Goal: Book appointment/travel/reservation

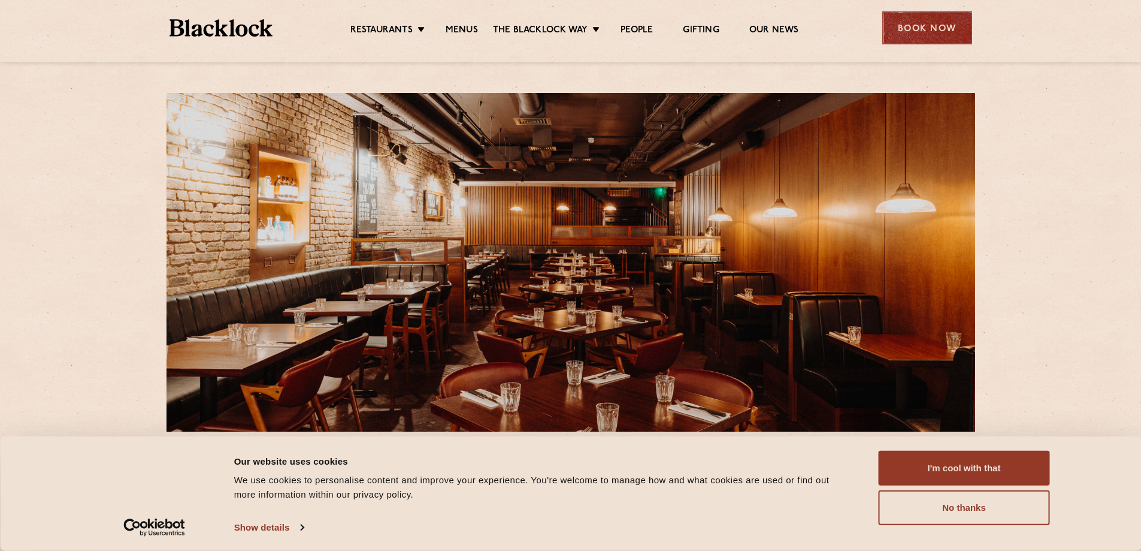
click at [904, 40] on div "Book Now" at bounding box center [927, 27] width 90 height 33
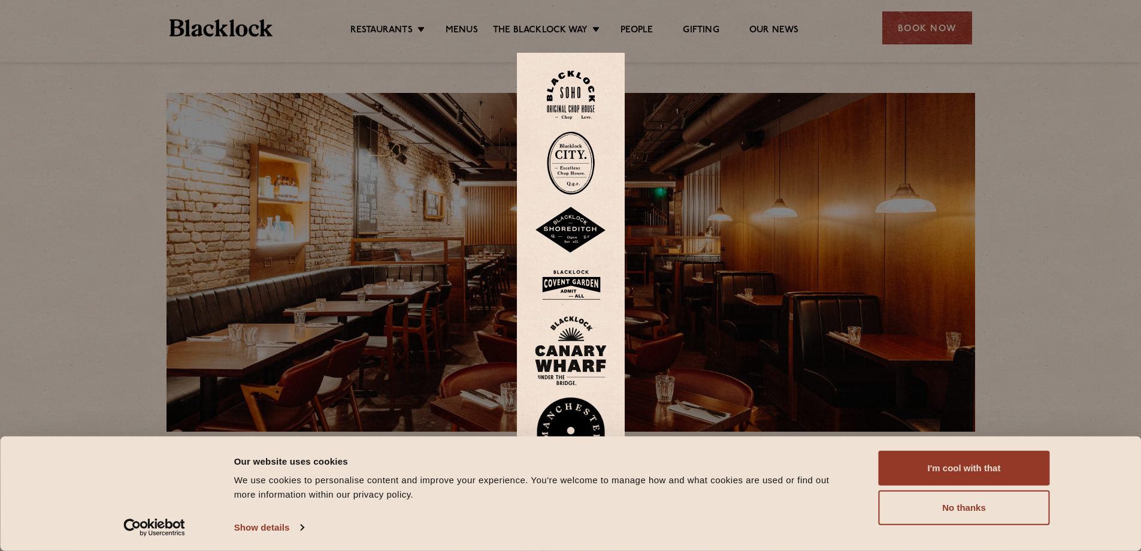
click at [587, 288] on img at bounding box center [571, 284] width 72 height 39
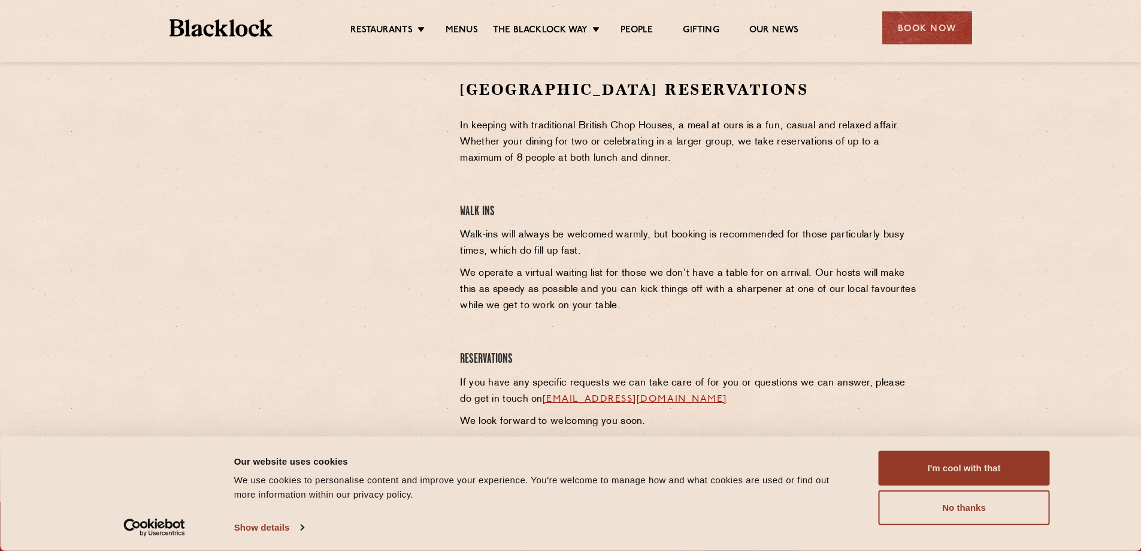
scroll to position [300, 0]
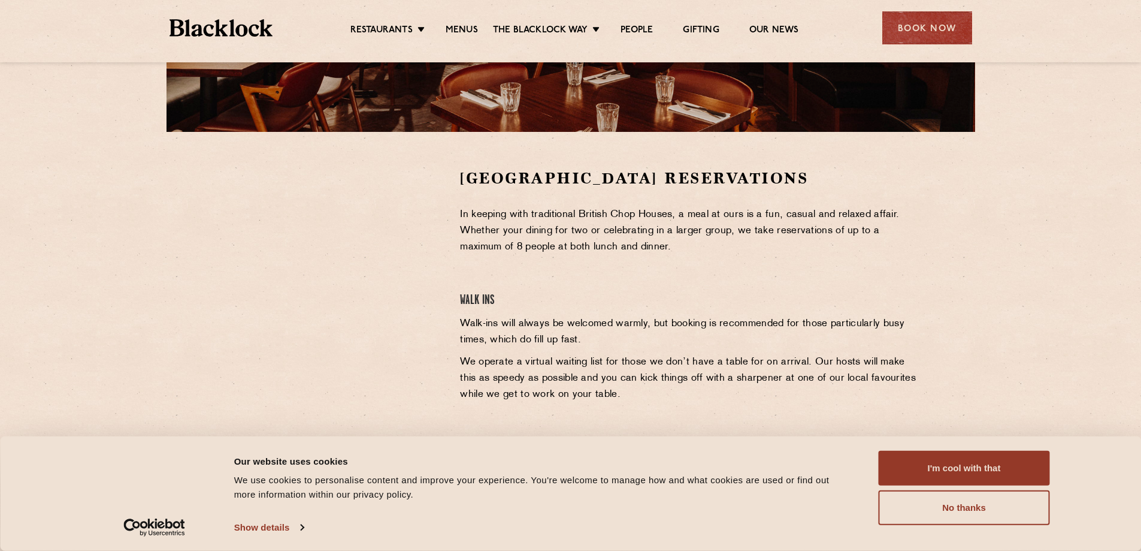
drag, startPoint x: 981, startPoint y: 204, endPoint x: 850, endPoint y: 20, distance: 225.1
click at [981, 204] on section "Covent Garden Reservations In keeping with traditional British Chop Houses, a m…" at bounding box center [570, 346] width 1141 height 428
click at [478, 32] on li "Menus" at bounding box center [462, 31] width 62 height 13
click at [468, 31] on link "Menus" at bounding box center [462, 31] width 32 height 13
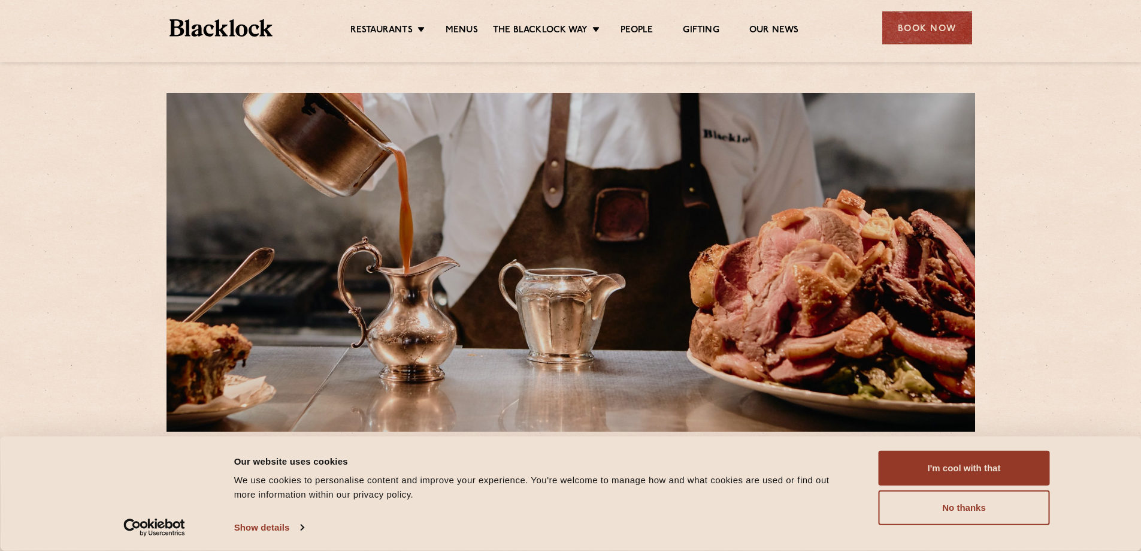
drag, startPoint x: 906, startPoint y: 32, endPoint x: 881, endPoint y: 68, distance: 43.4
click at [902, 32] on div "Book Now" at bounding box center [927, 27] width 90 height 33
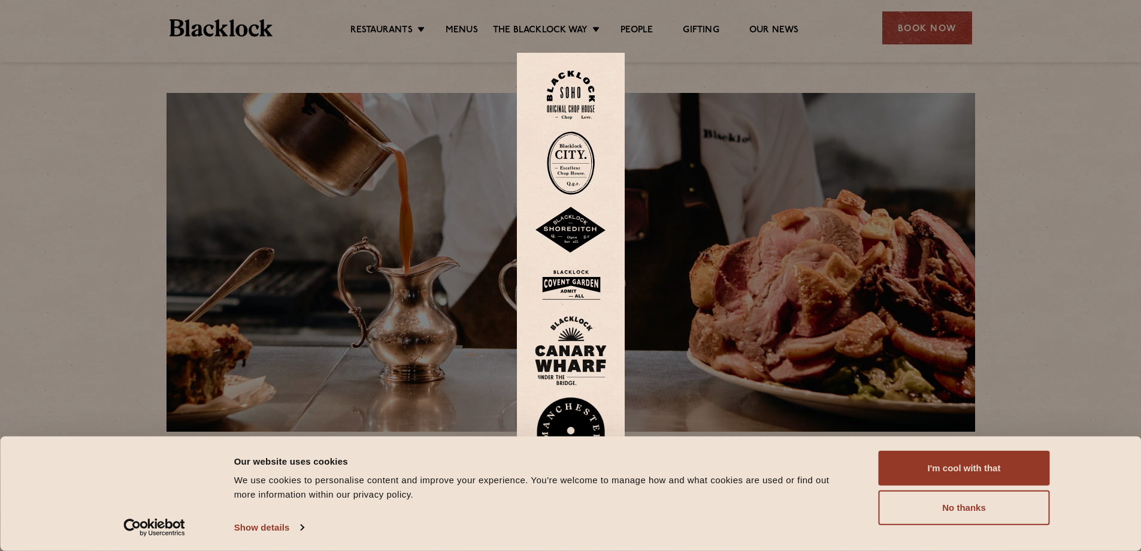
click at [585, 99] on img at bounding box center [571, 95] width 48 height 49
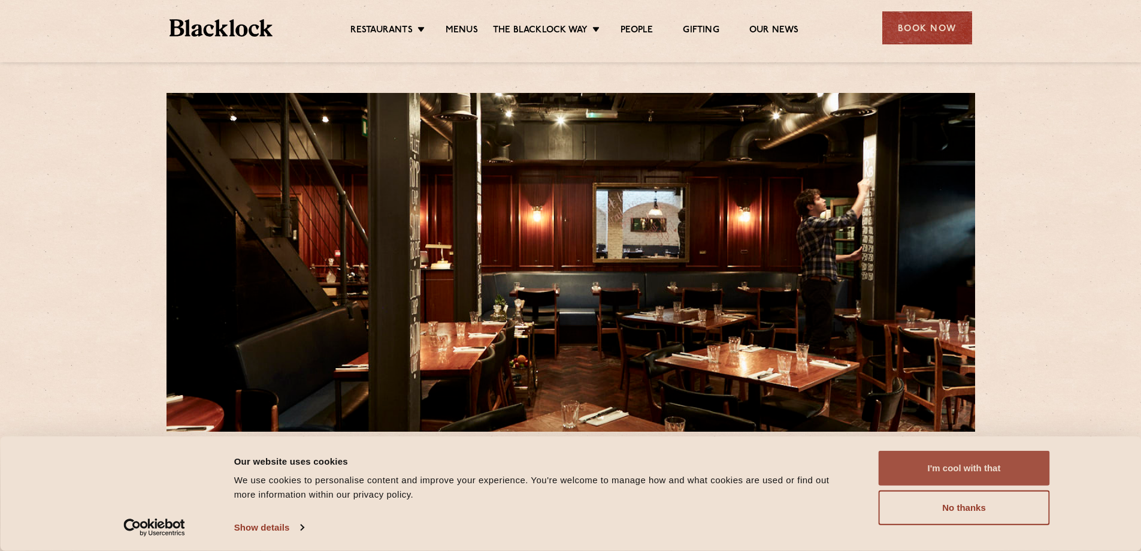
click at [975, 468] on button "I'm cool with that" at bounding box center [964, 468] width 171 height 35
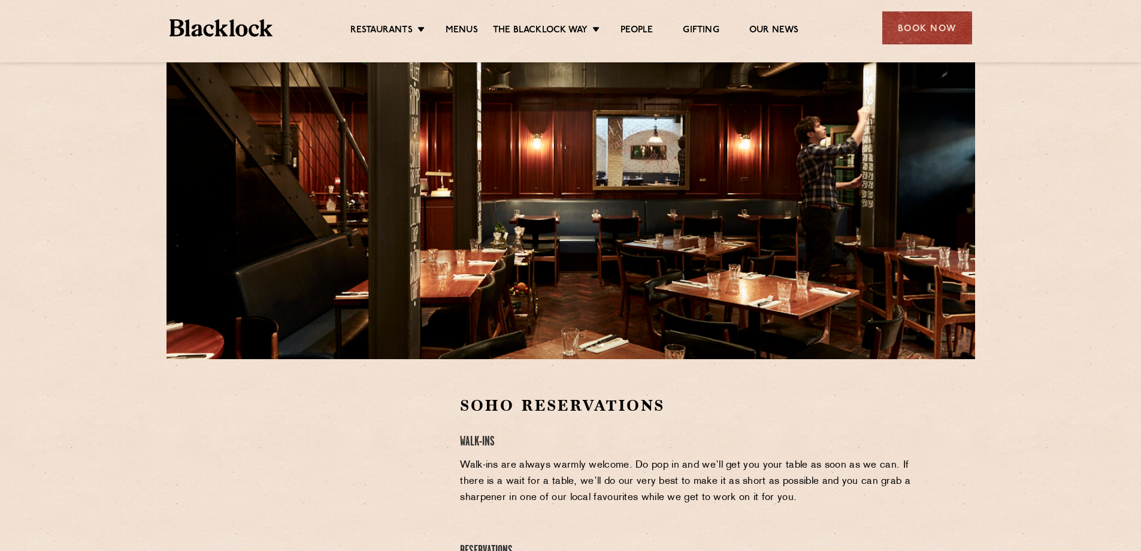
scroll to position [240, 0]
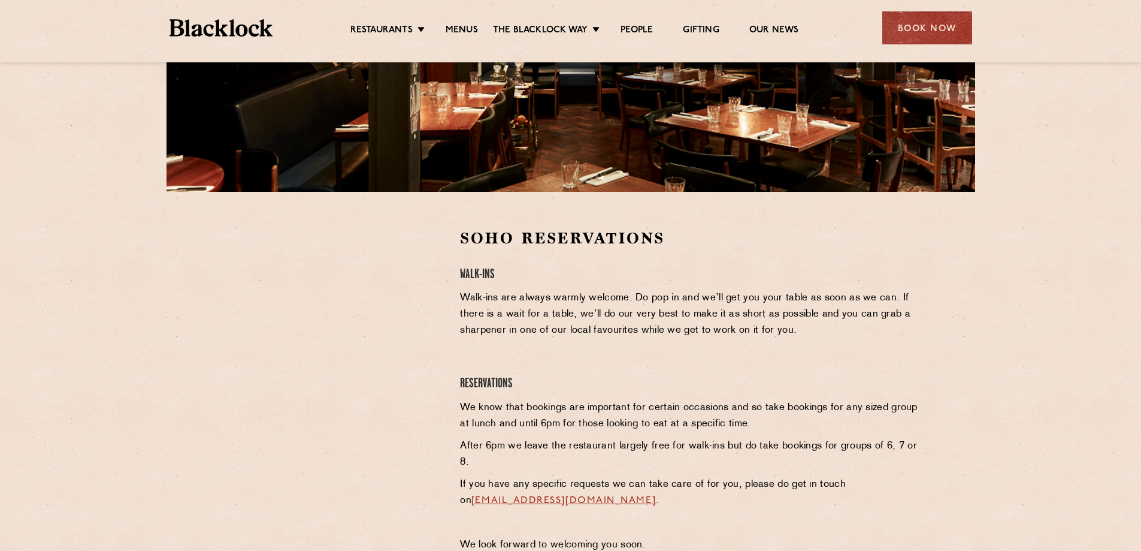
click at [356, 23] on ul "Restaurants Soho City Shoreditch Covent Garden Canary Wharf Manchester Birmingh…" at bounding box center [574, 28] width 603 height 19
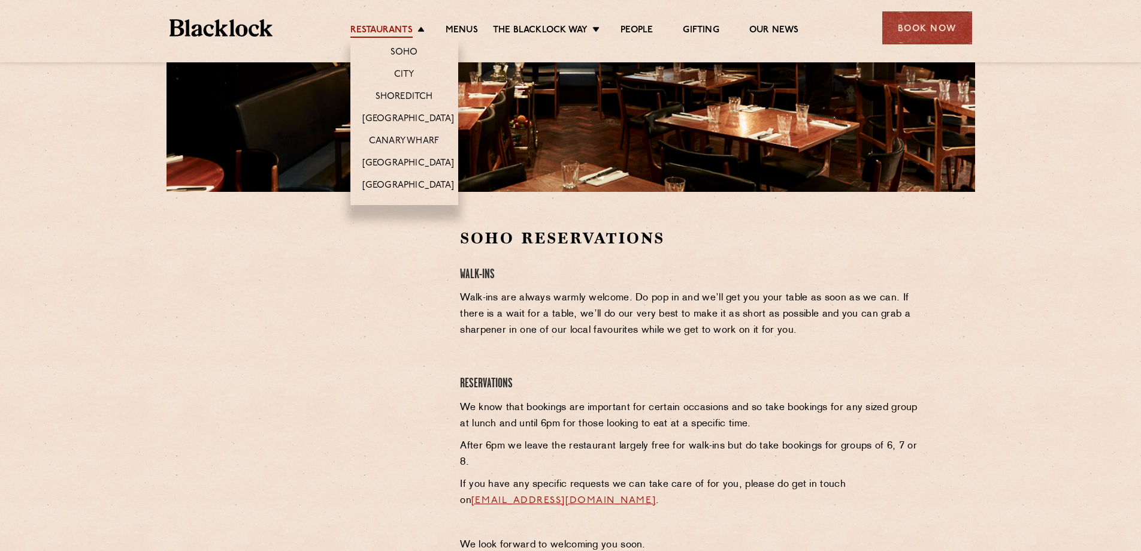
click at [369, 25] on link "Restaurants" at bounding box center [381, 31] width 62 height 13
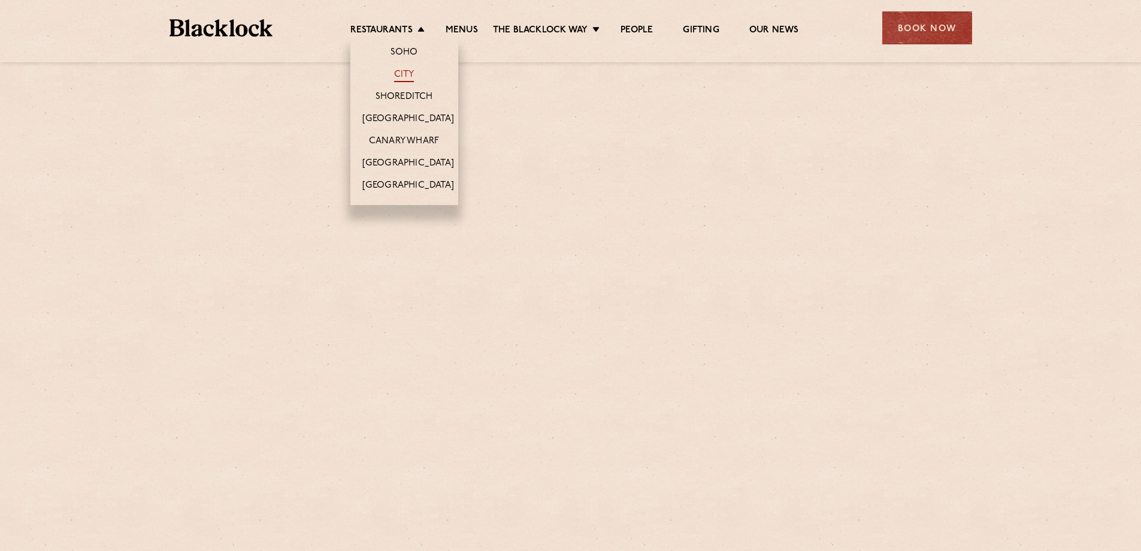
click at [404, 73] on link "City" at bounding box center [404, 75] width 20 height 13
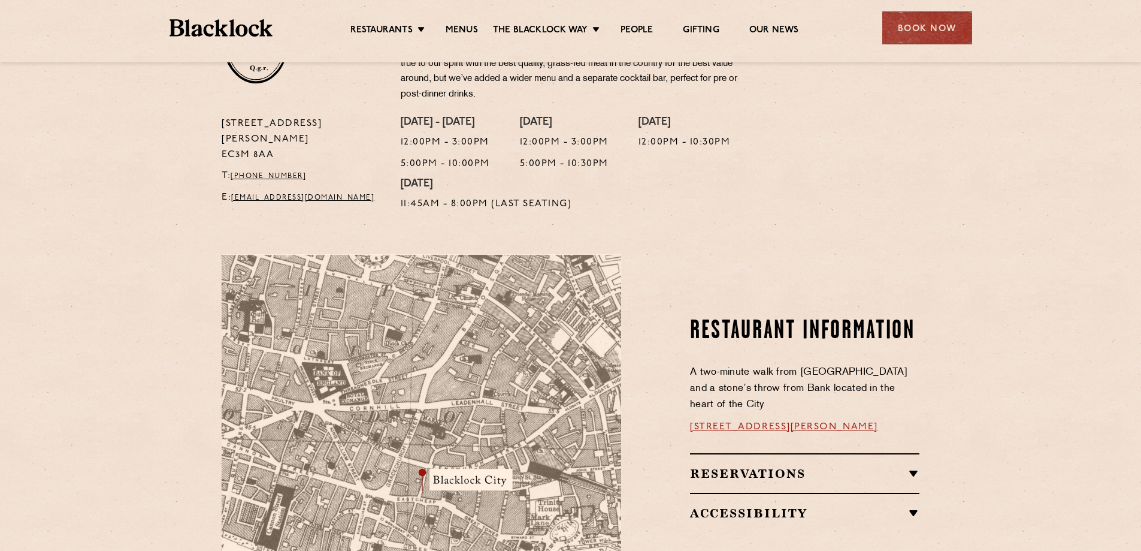
scroll to position [659, 0]
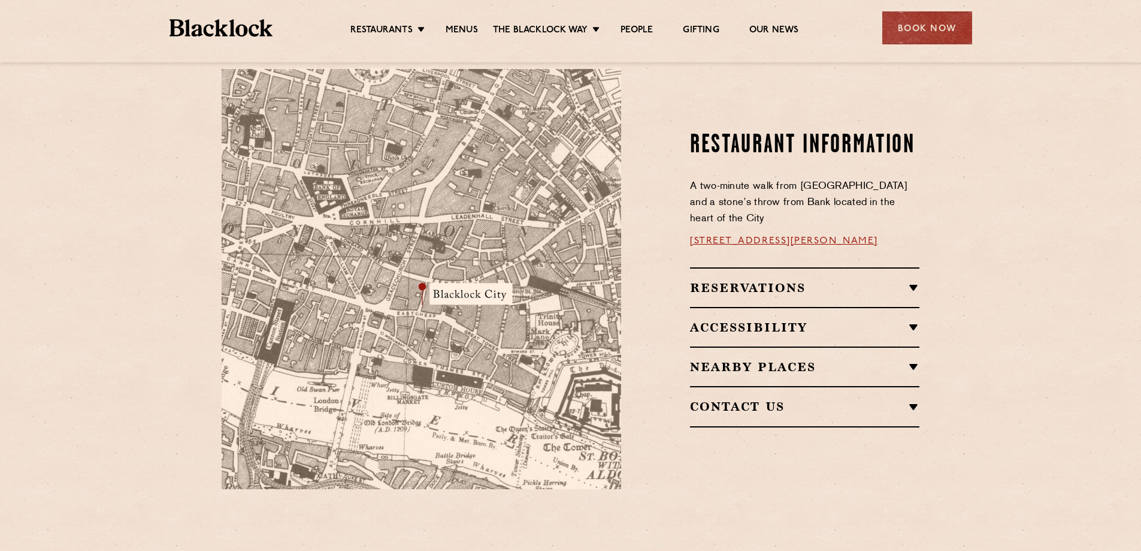
click at [782, 280] on h2 "Reservations" at bounding box center [804, 287] width 229 height 14
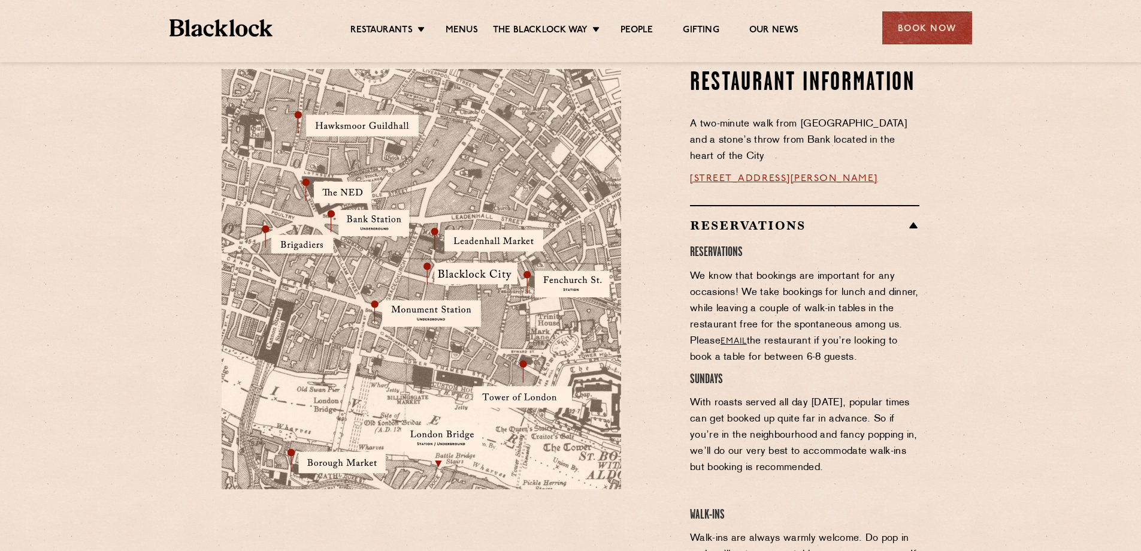
click at [702, 371] on h4 "SUNDAYS" at bounding box center [804, 379] width 229 height 16
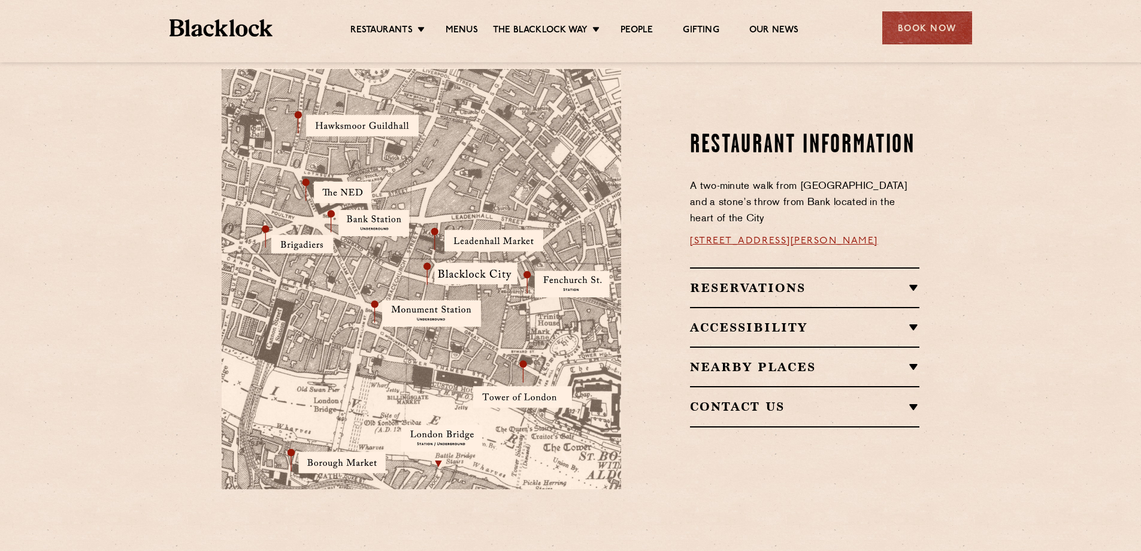
click at [742, 267] on div "Reservations RESERVATIONS We know that bookings are important for any occasions…" at bounding box center [804, 287] width 229 height 40
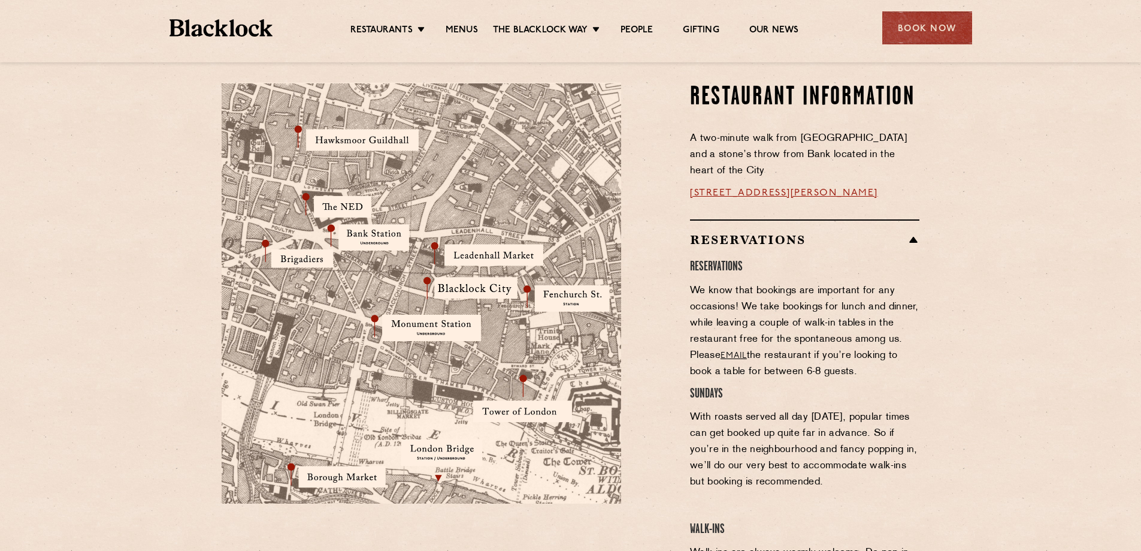
scroll to position [539, 0]
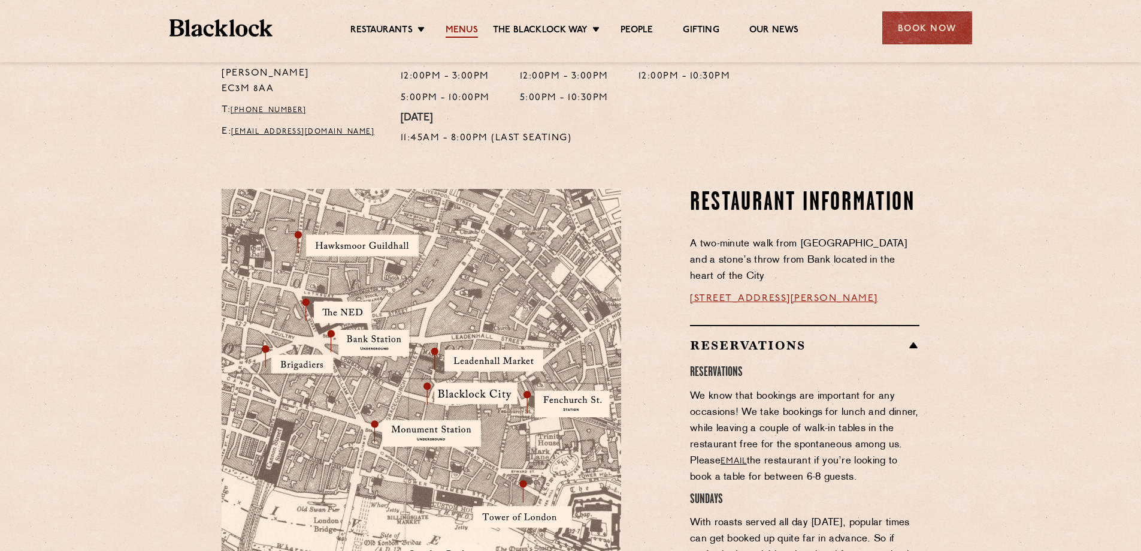
click at [467, 25] on link "Menus" at bounding box center [462, 31] width 32 height 13
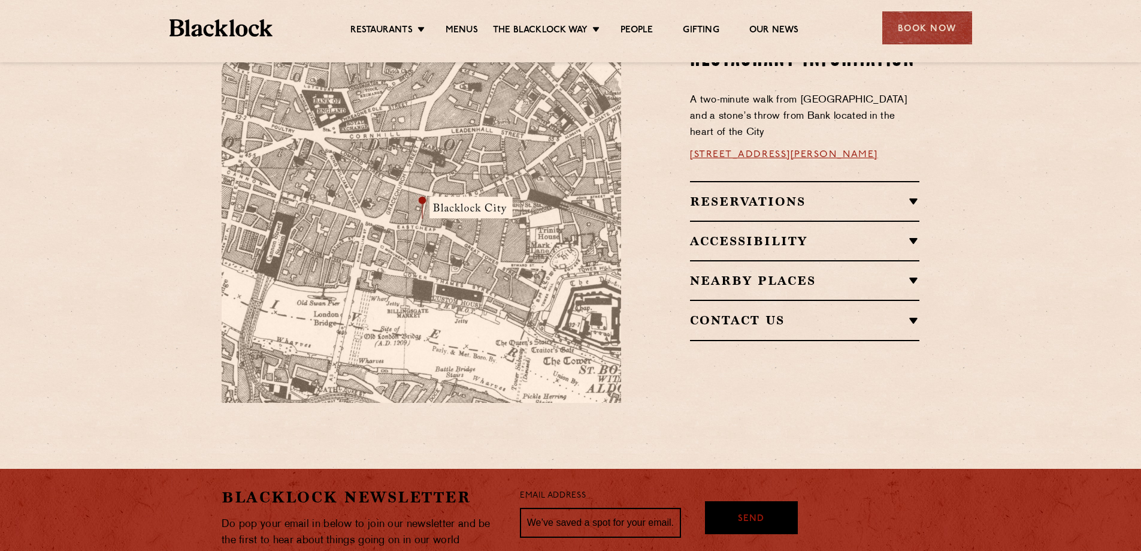
scroll to position [599, 0]
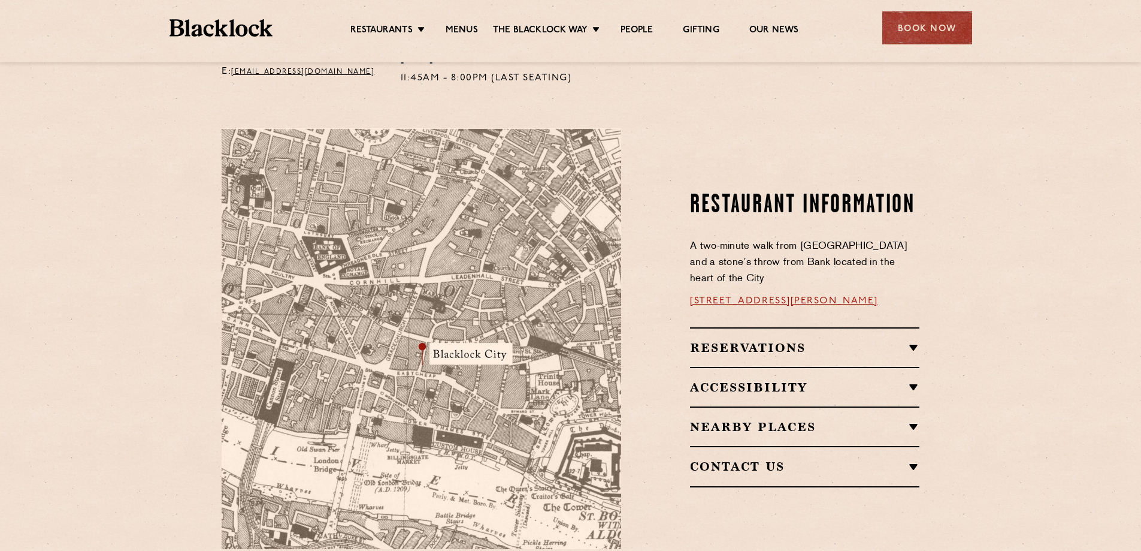
click at [759, 327] on div "Reservations RESERVATIONS We know that bookings are important for any occasions…" at bounding box center [804, 347] width 229 height 40
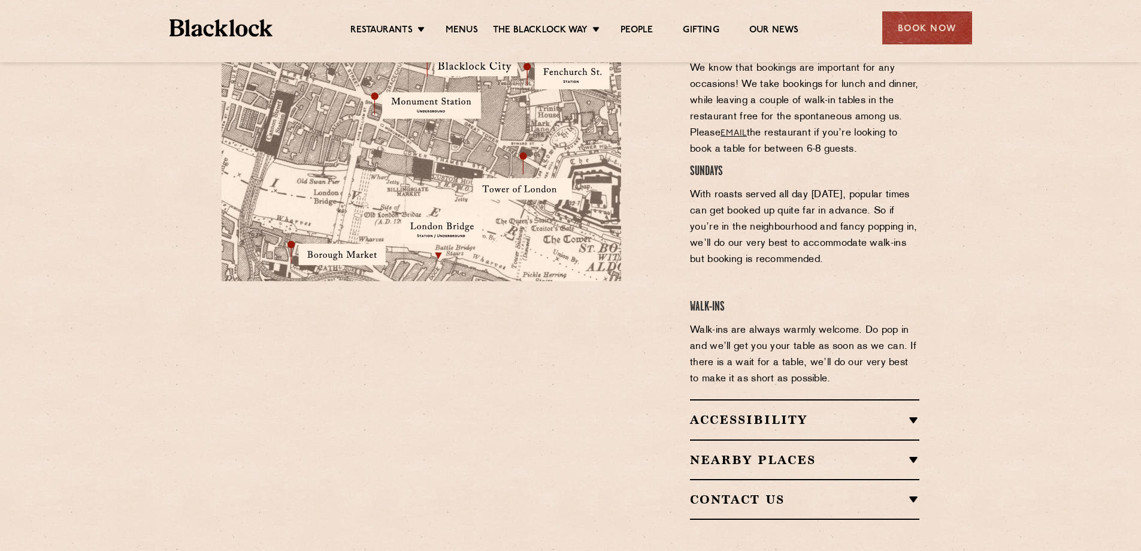
scroll to position [839, 0]
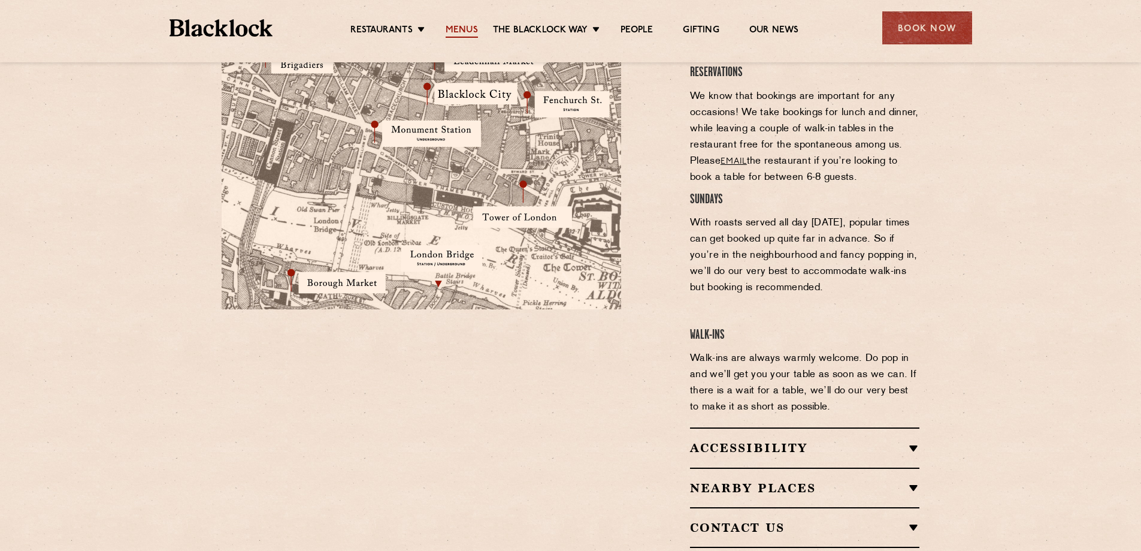
click at [467, 26] on link "Menus" at bounding box center [462, 31] width 32 height 13
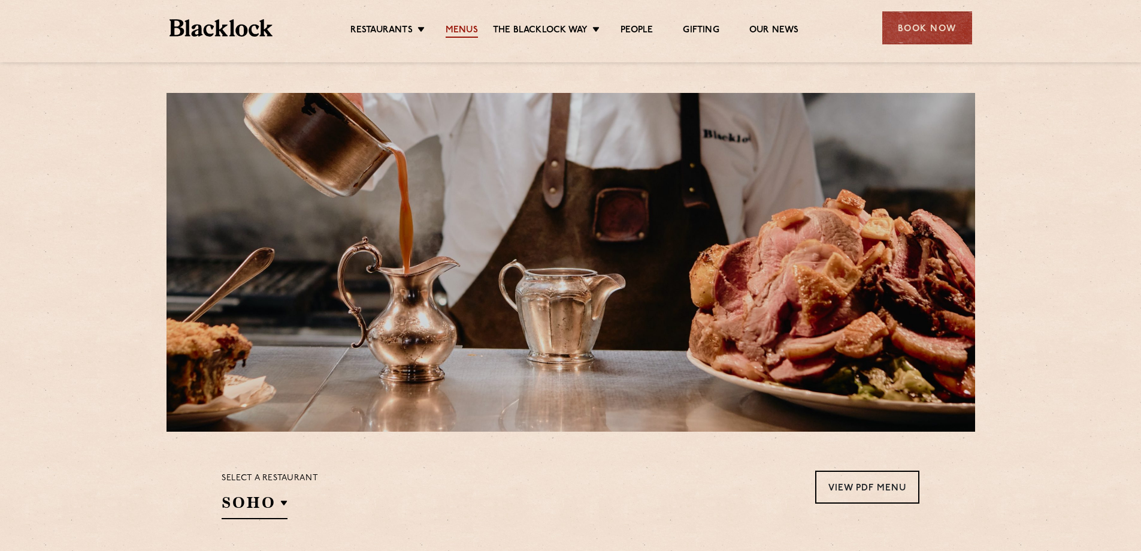
click at [460, 31] on link "Menus" at bounding box center [462, 31] width 32 height 13
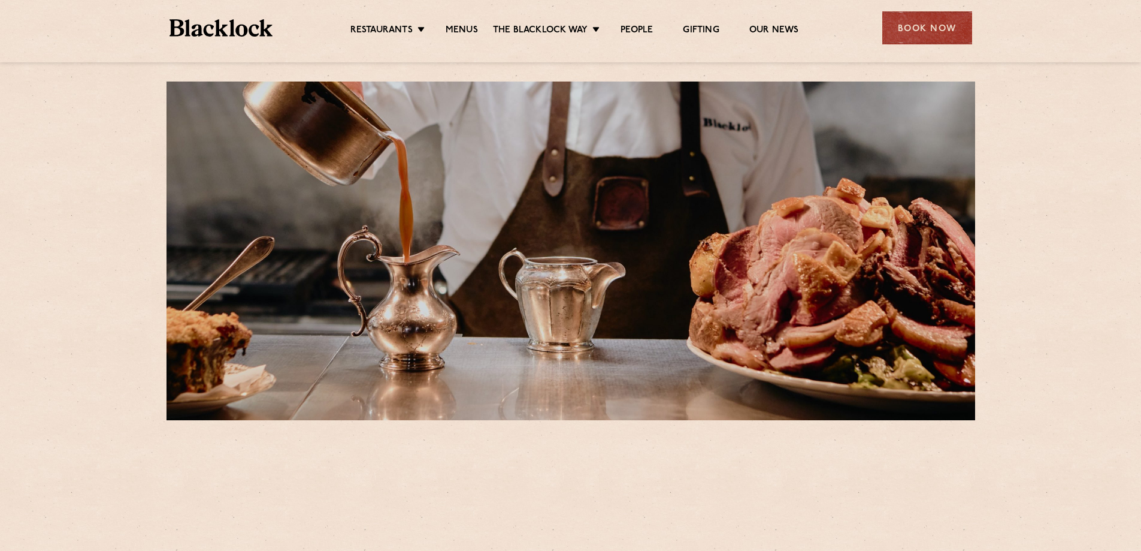
scroll to position [359, 0]
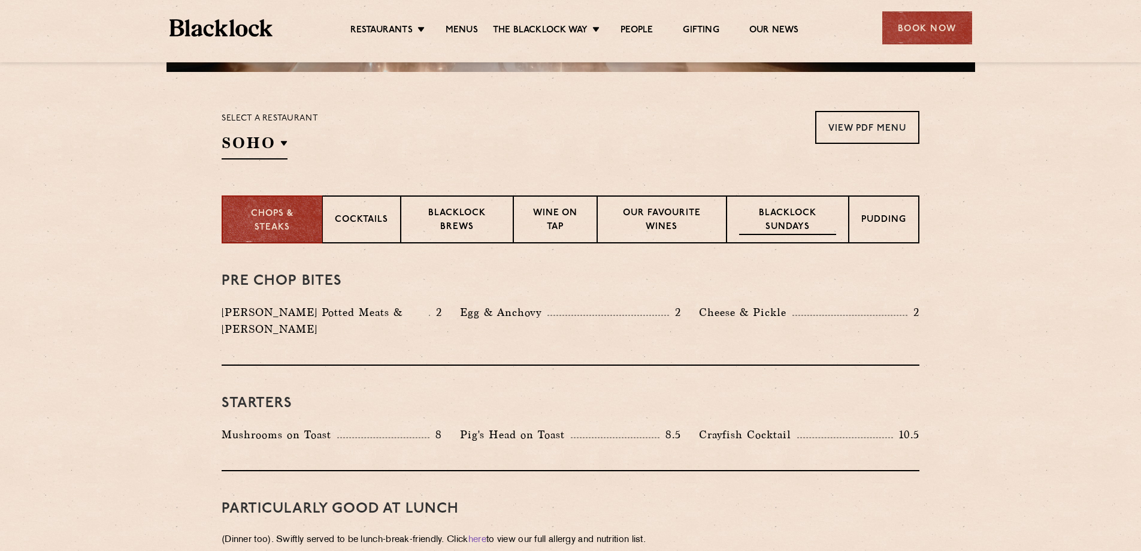
click at [784, 219] on p "Blacklock Sundays" at bounding box center [787, 221] width 97 height 28
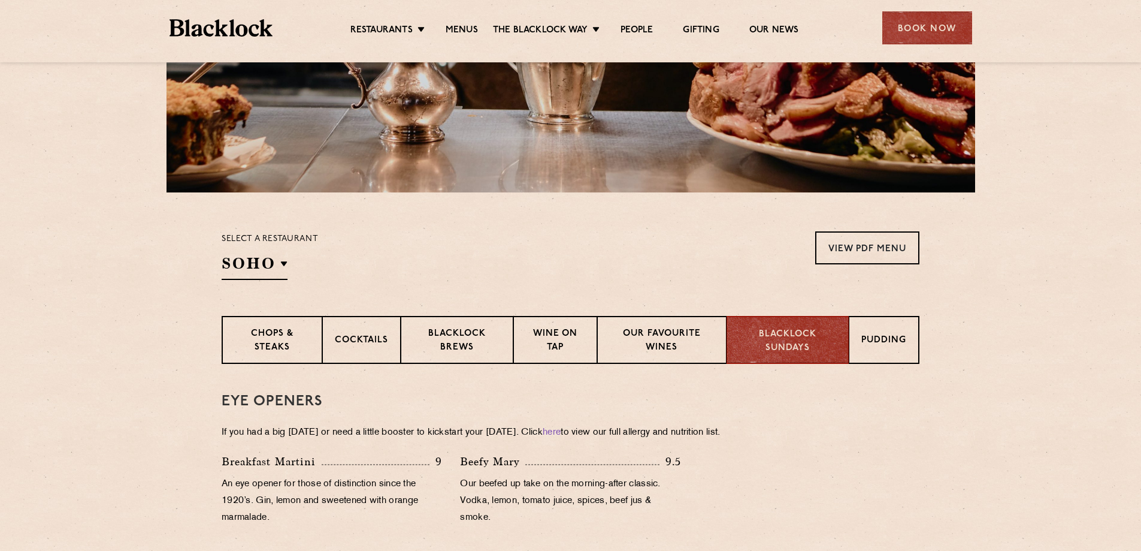
scroll to position [60, 0]
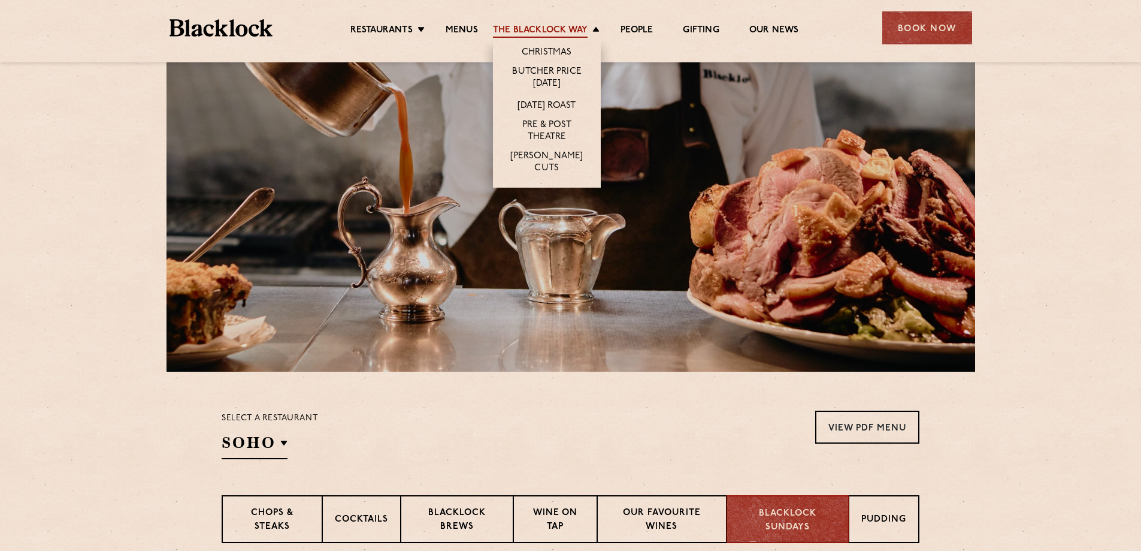
click at [549, 35] on link "The Blacklock Way" at bounding box center [540, 31] width 95 height 13
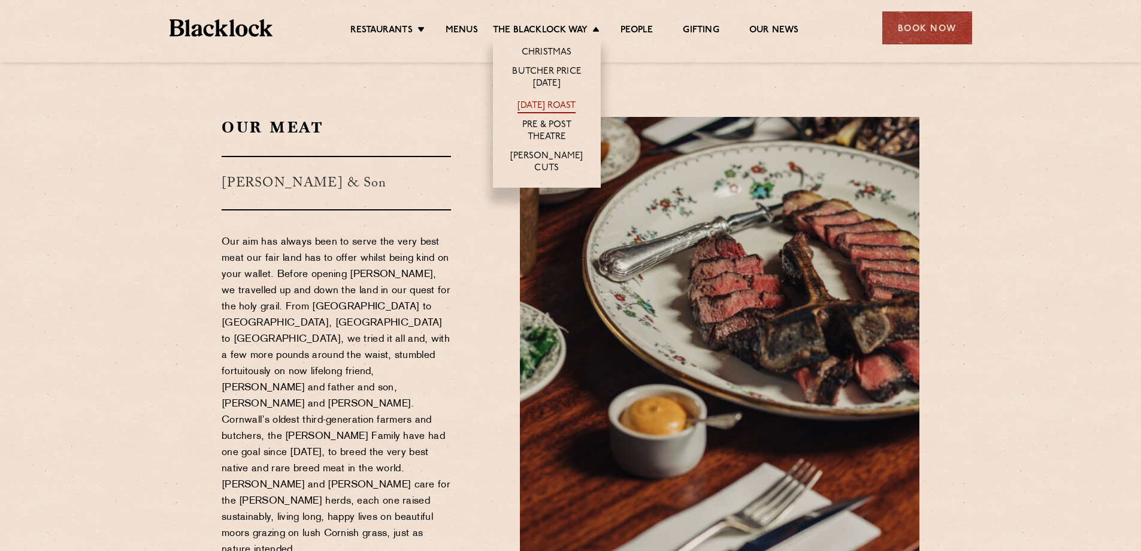
click at [547, 102] on link "[DATE] Roast" at bounding box center [547, 106] width 58 height 13
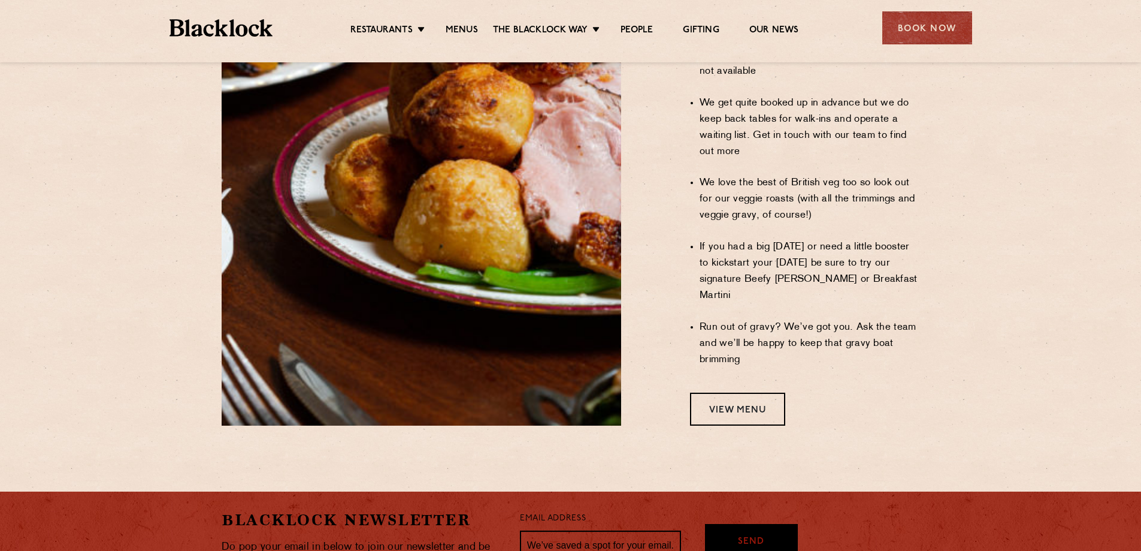
scroll to position [959, 0]
